Goal: Navigation & Orientation: Understand site structure

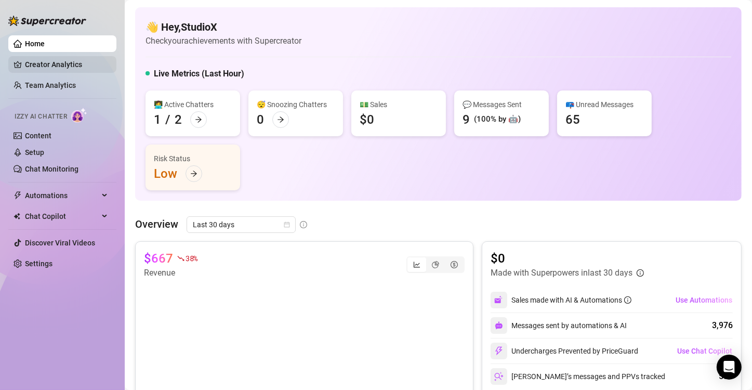
click at [73, 60] on link "Creator Analytics" at bounding box center [66, 64] width 83 height 17
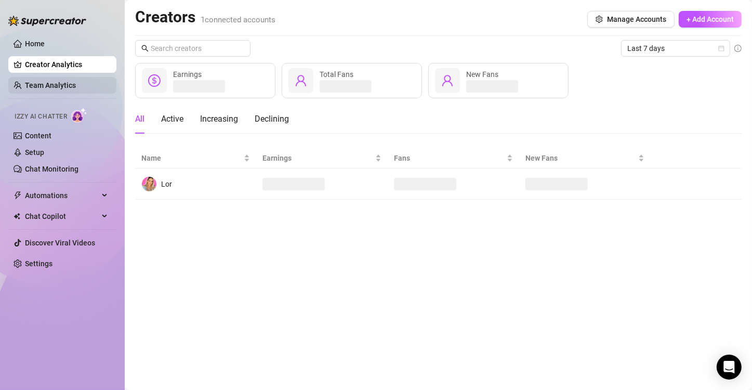
click at [67, 89] on link "Team Analytics" at bounding box center [50, 85] width 51 height 8
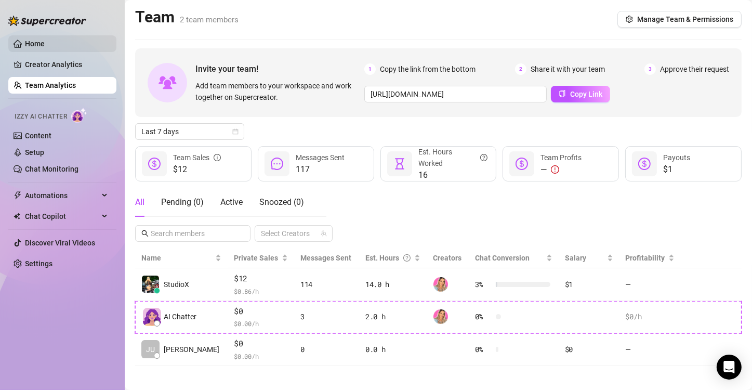
click at [39, 40] on link "Home" at bounding box center [35, 43] width 20 height 8
